Goal: Task Accomplishment & Management: Use online tool/utility

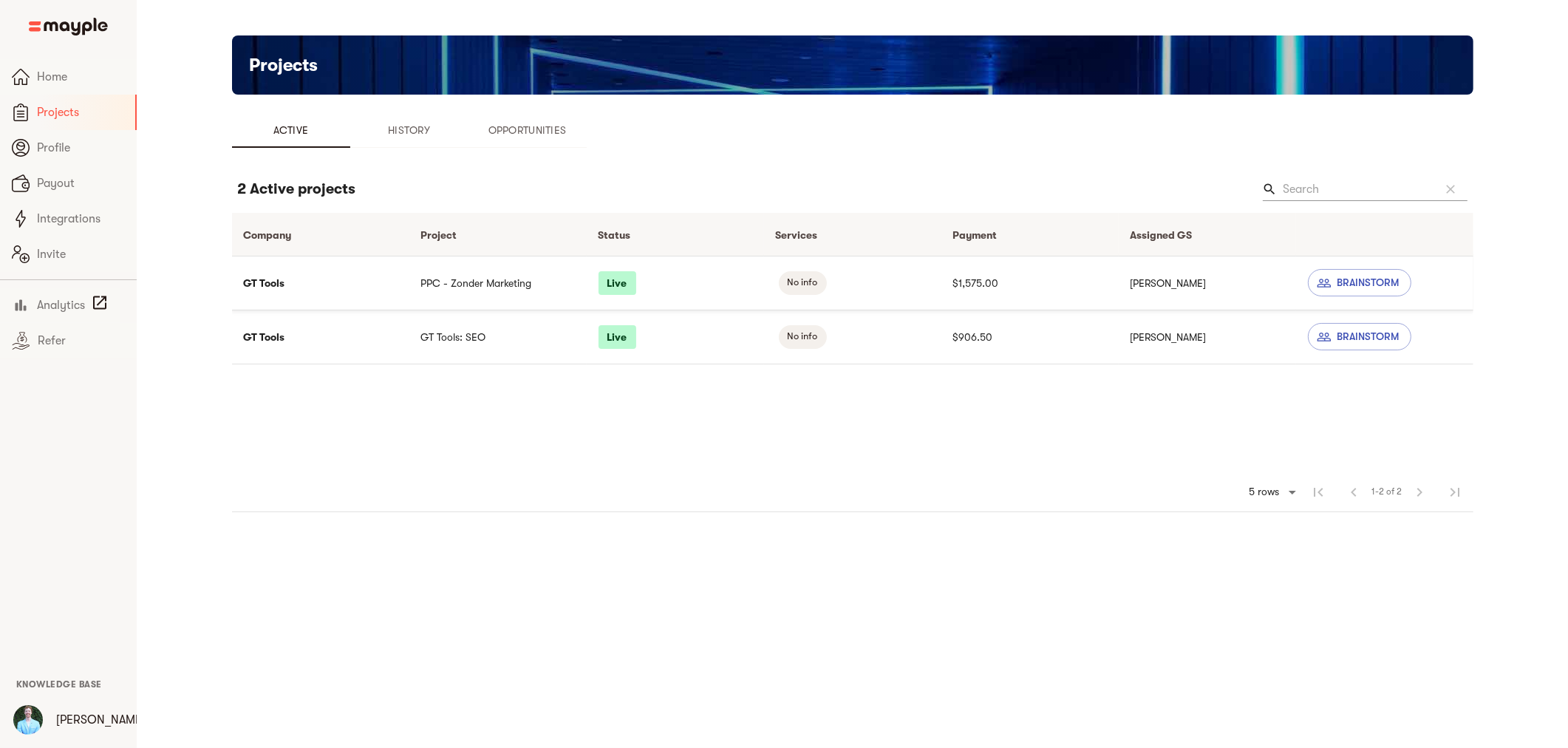
click at [434, 291] on td "PPC - Zonder Marketing" at bounding box center [498, 283] width 177 height 53
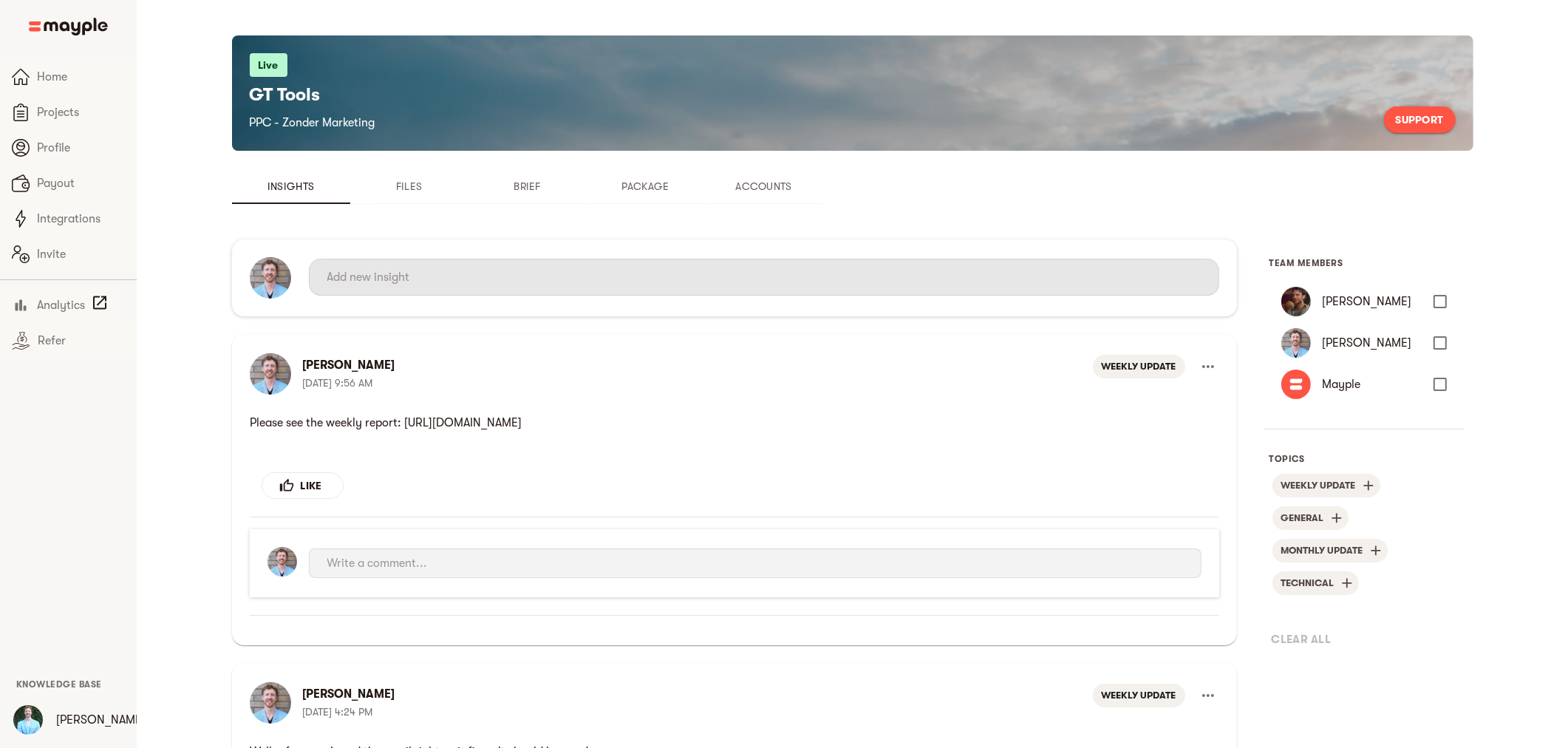
click at [466, 283] on input "text" at bounding box center [763, 276] width 873 height 24
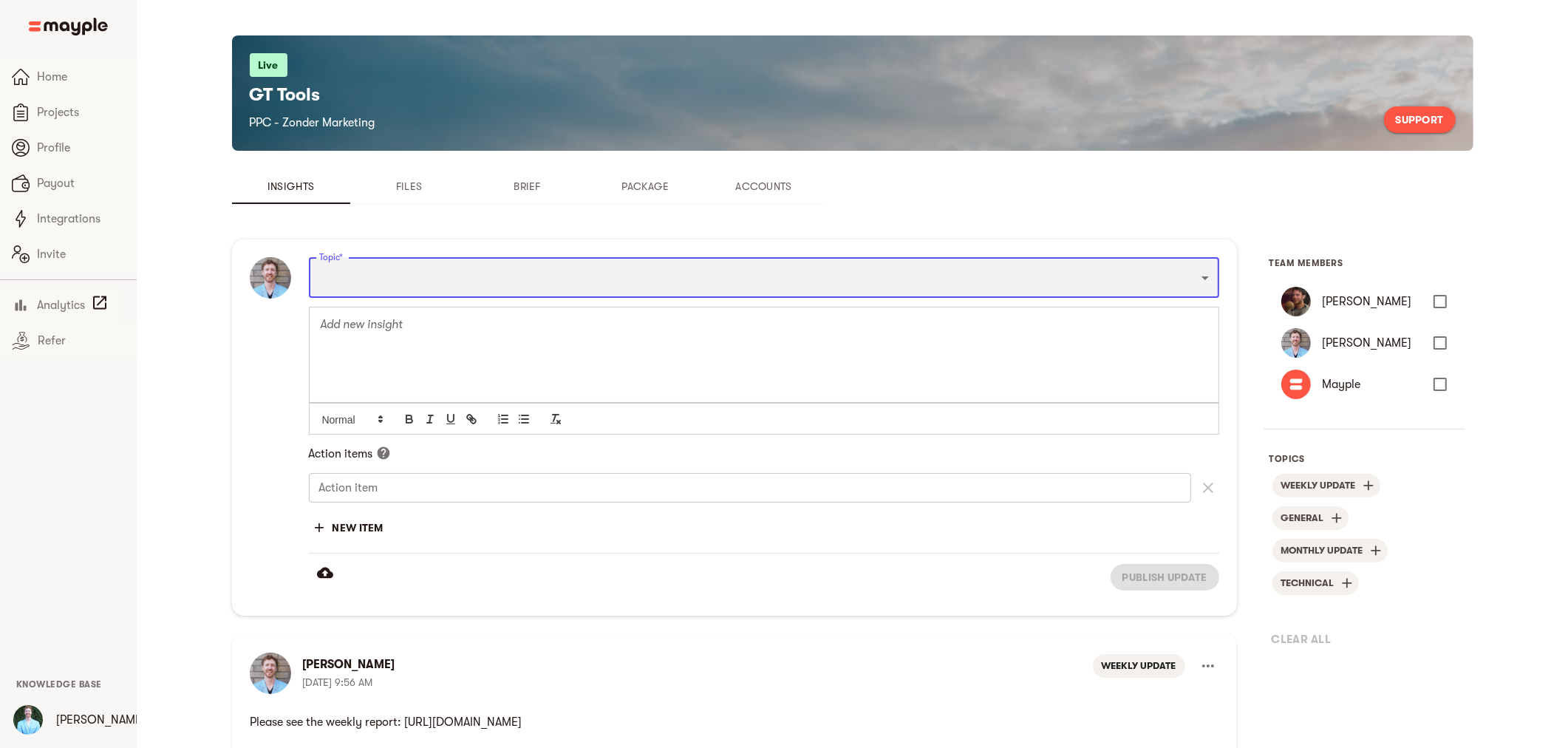
click at [483, 283] on select "Funnel Content Performance General Creatives Targeting Budget Technical Weekly …" at bounding box center [763, 276] width 911 height 40
select select "WEEKLY_UPDATE"
click at [309, 257] on select "Funnel Content Performance General Creatives Targeting Budget Technical Weekly …" at bounding box center [763, 276] width 911 height 40
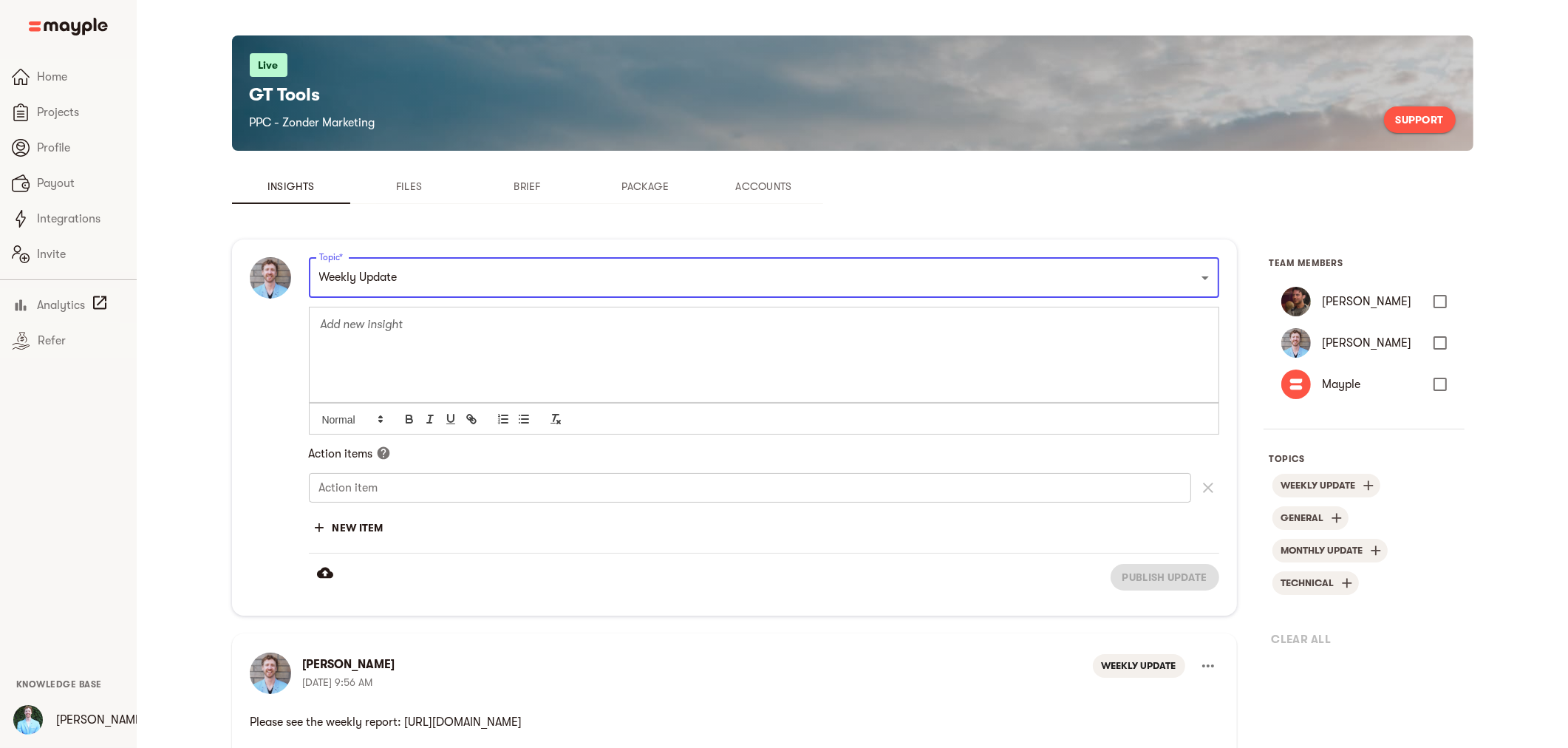
click at [416, 321] on p at bounding box center [764, 325] width 887 height 17
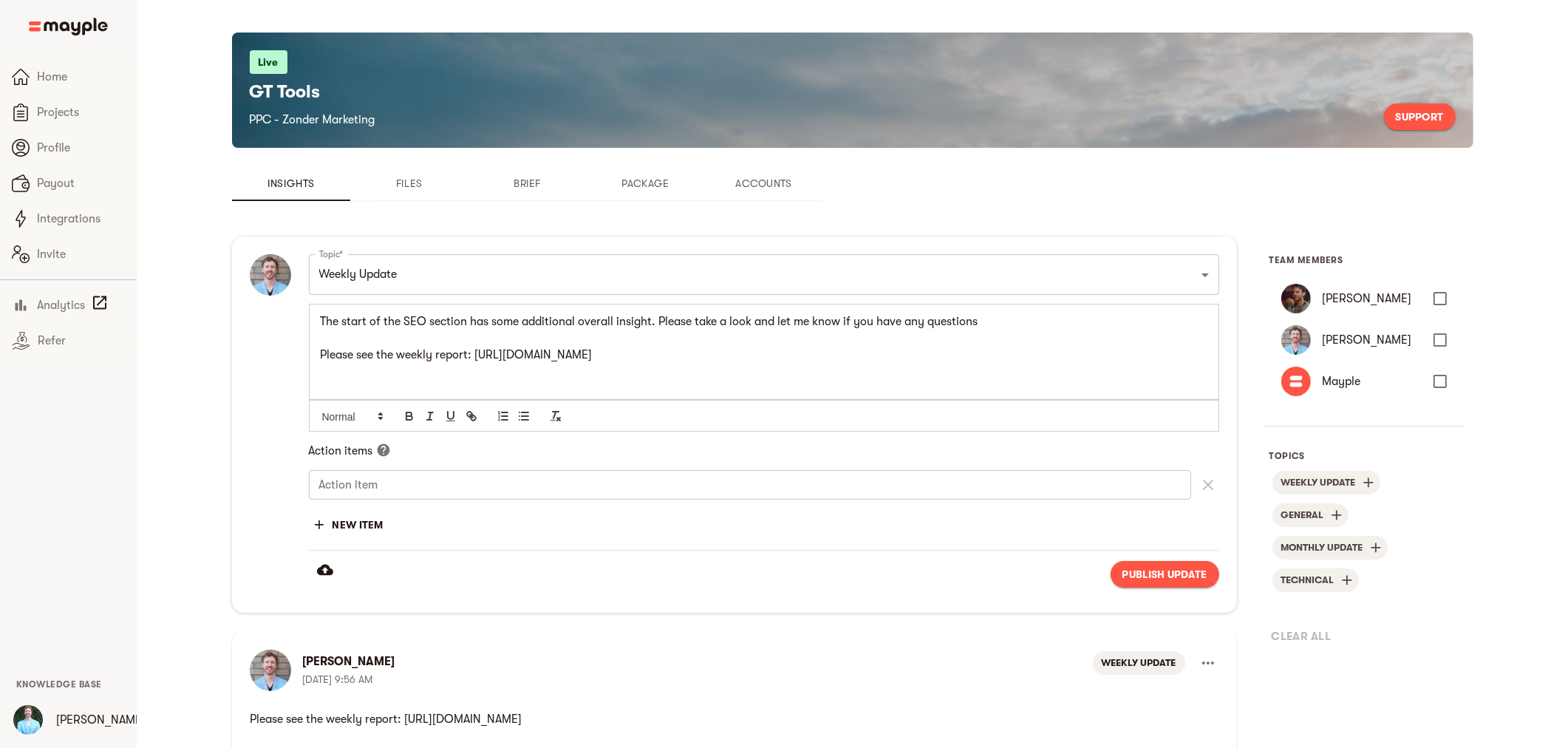
click at [1141, 567] on span "Publish update" at bounding box center [1165, 574] width 85 height 18
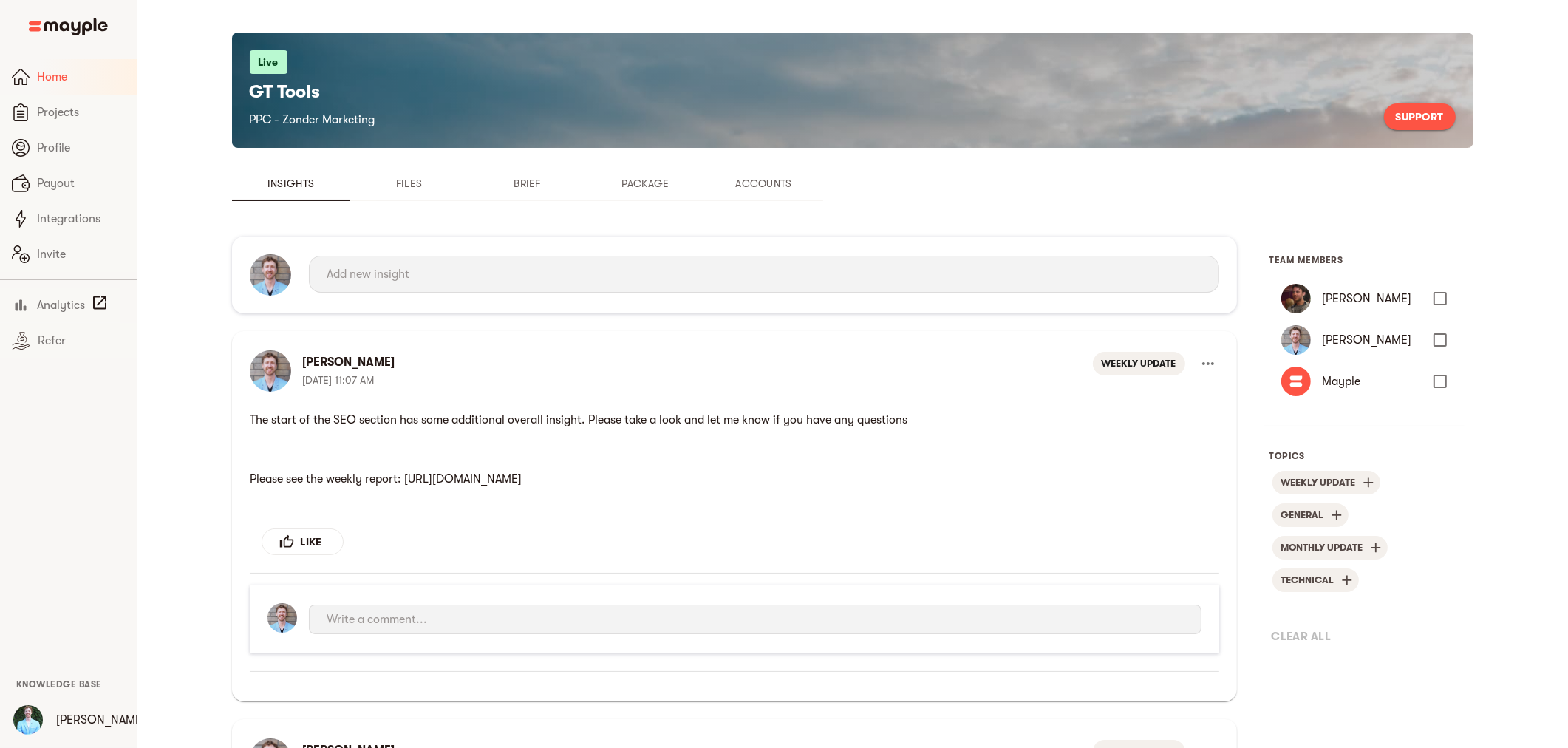
click at [46, 76] on span "Home" at bounding box center [80, 77] width 88 height 18
